Goal: Information Seeking & Learning: Find specific fact

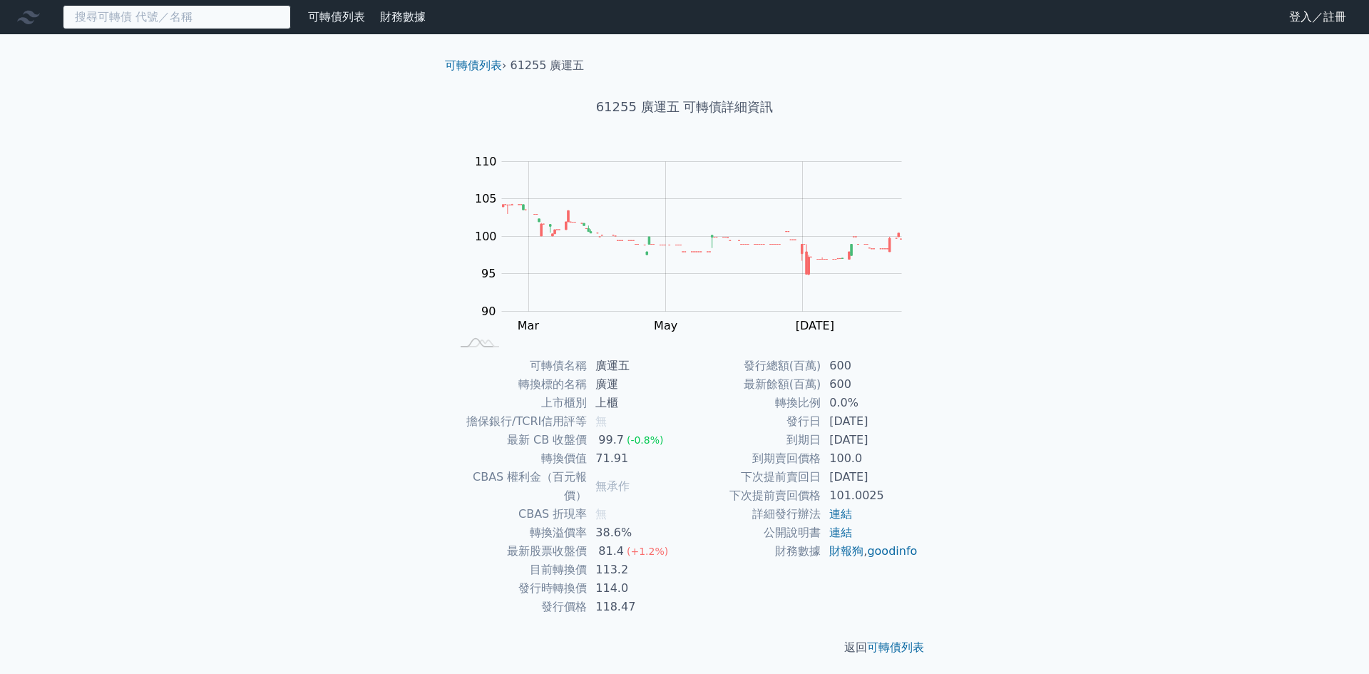
click at [233, 28] on input at bounding box center [177, 17] width 228 height 24
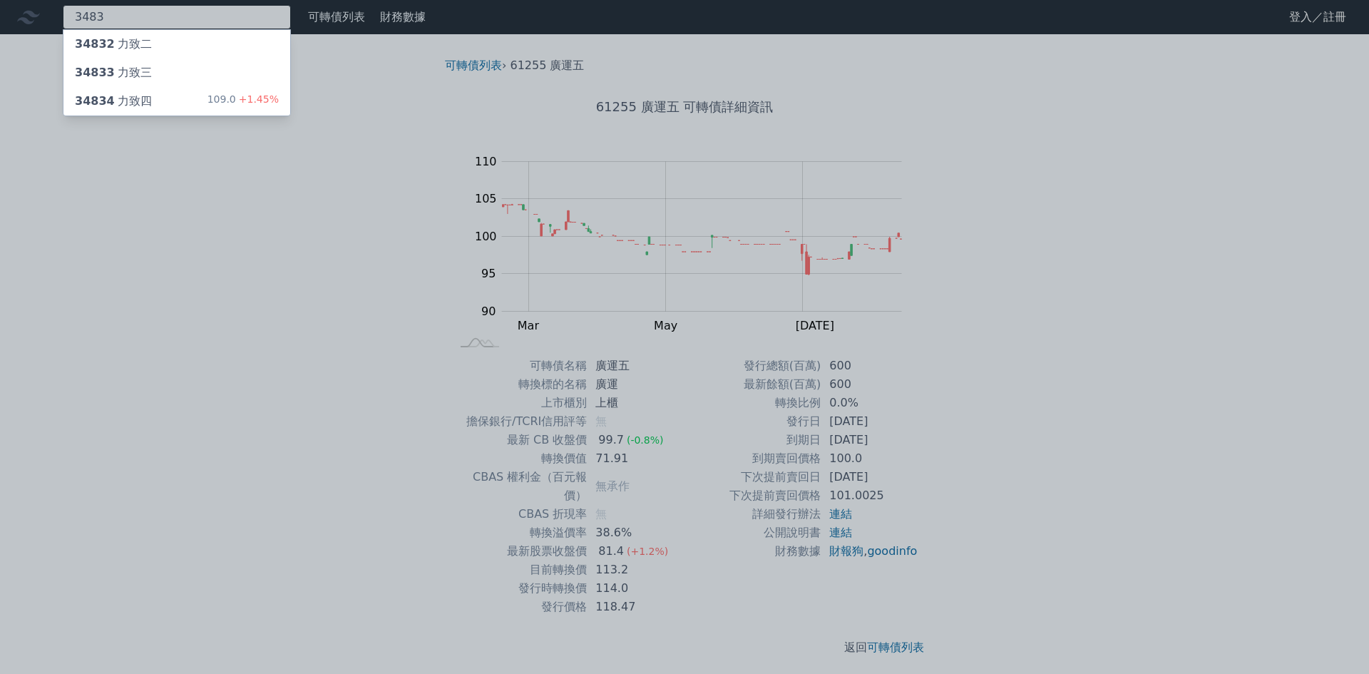
type input "3483"
click at [209, 97] on div "34834 力致四 109.0 +1.45%" at bounding box center [176, 101] width 227 height 29
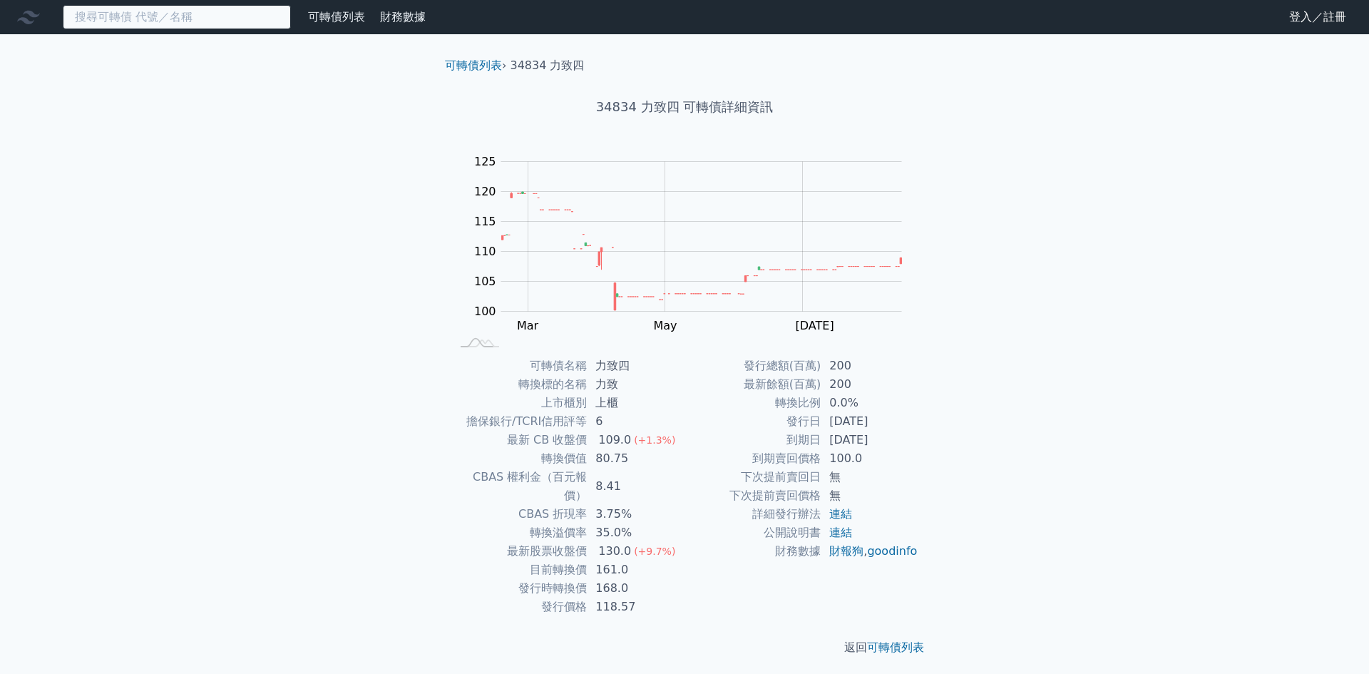
click at [205, 19] on input at bounding box center [177, 17] width 228 height 24
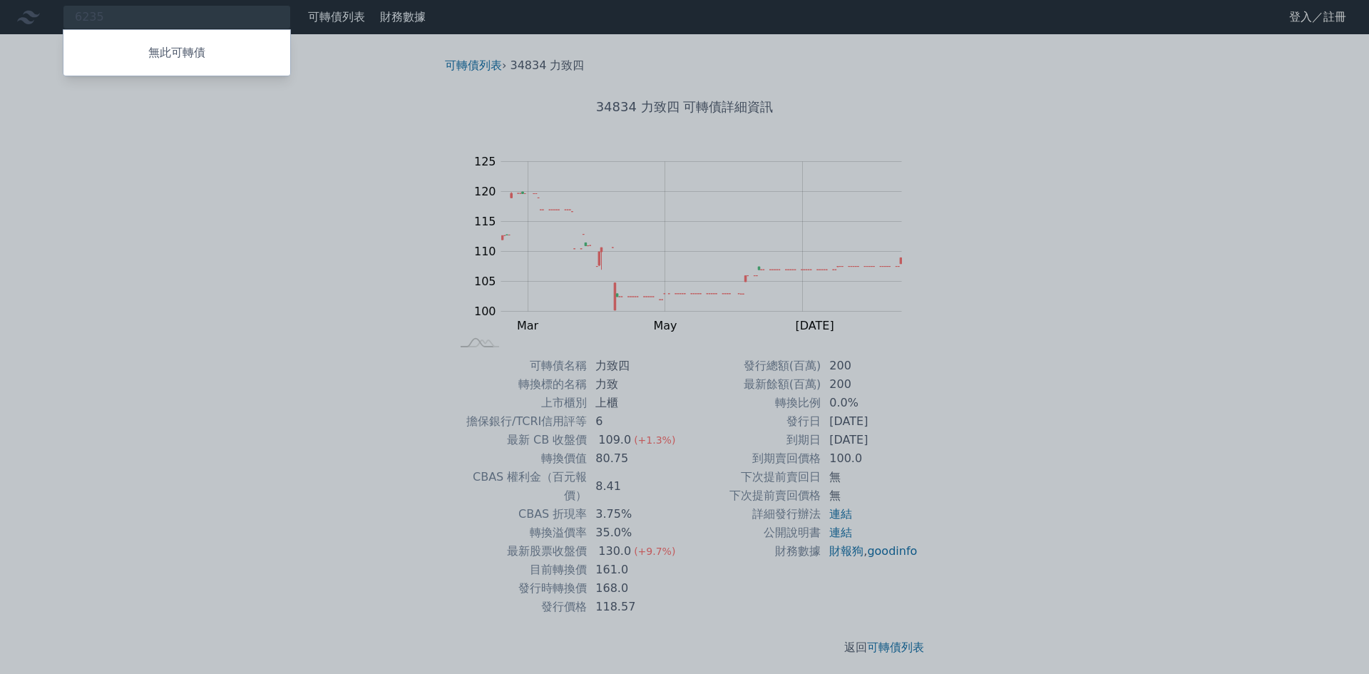
click at [187, 21] on div at bounding box center [684, 337] width 1369 height 674
click at [187, 20] on div "6235 無此可轉債" at bounding box center [177, 17] width 228 height 24
type input "6"
type input "62822"
click at [183, 38] on div "62822 [PERSON_NAME] 97.75 +0.00%" at bounding box center [176, 44] width 227 height 29
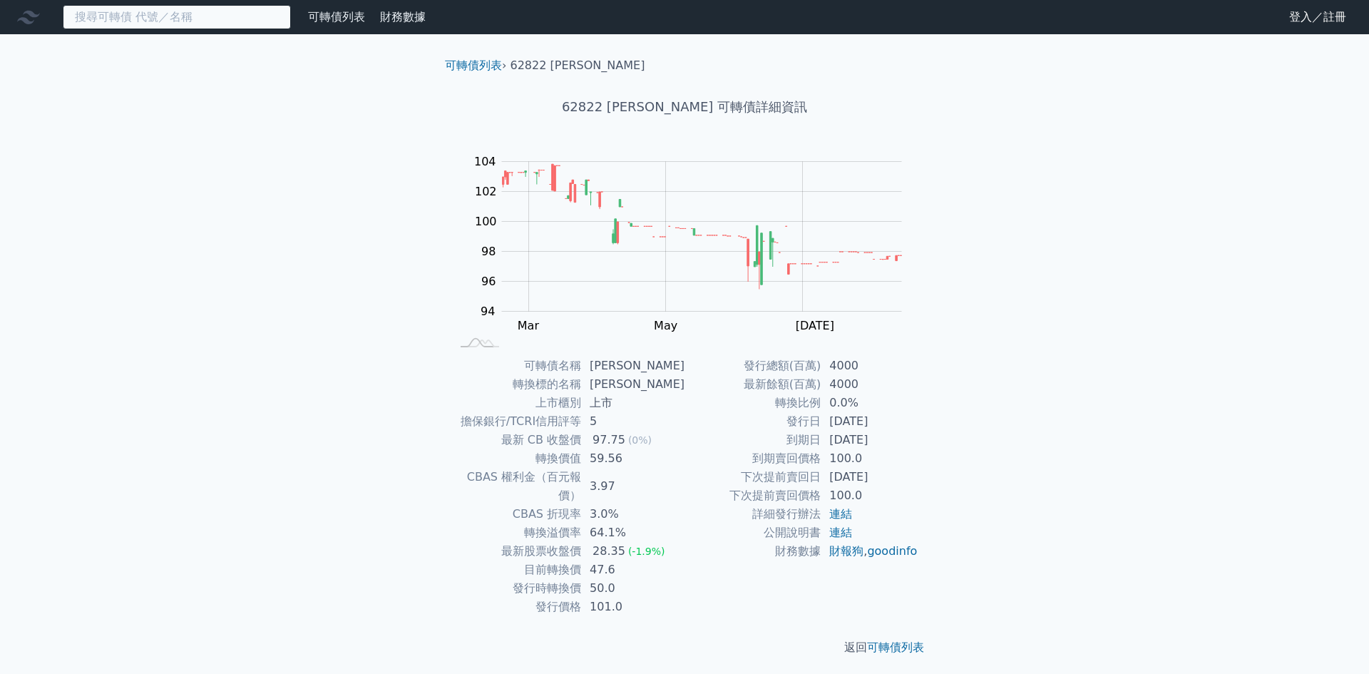
click at [112, 19] on input at bounding box center [177, 17] width 228 height 24
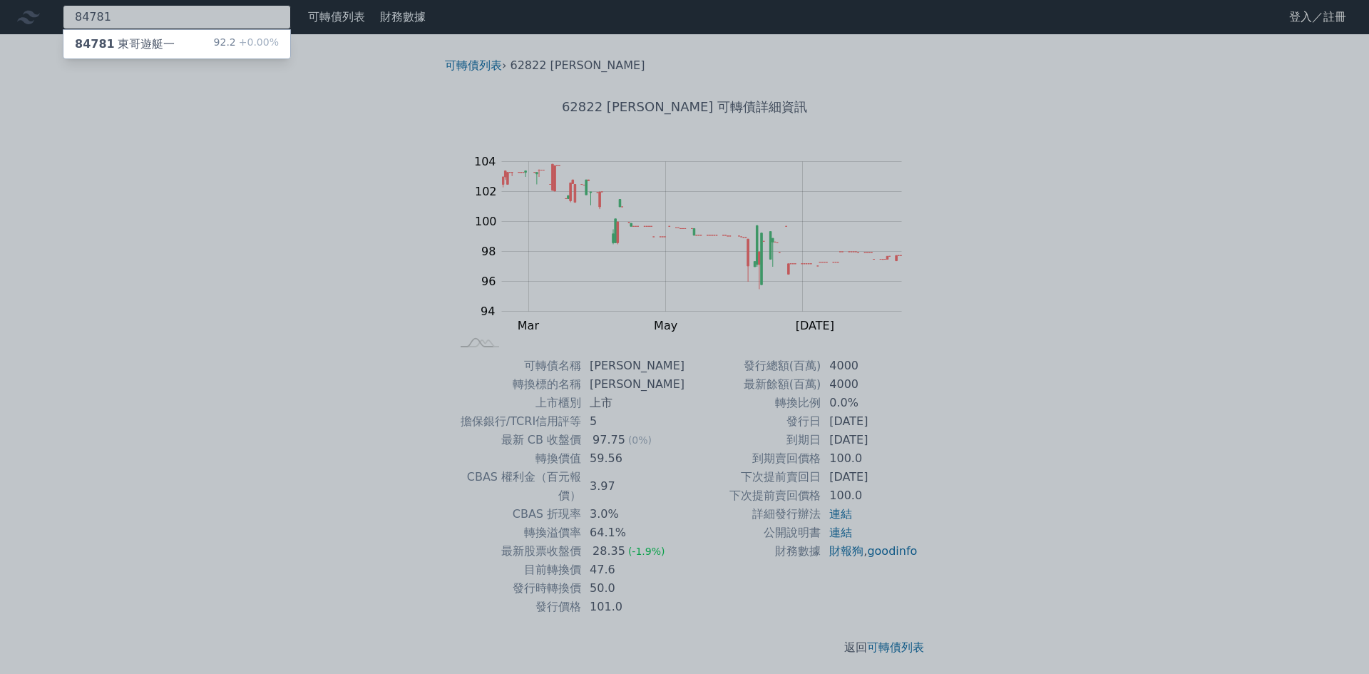
type input "84781"
click at [123, 51] on div "84781 東哥遊艇一" at bounding box center [125, 44] width 100 height 17
